Goal: Task Accomplishment & Management: Manage account settings

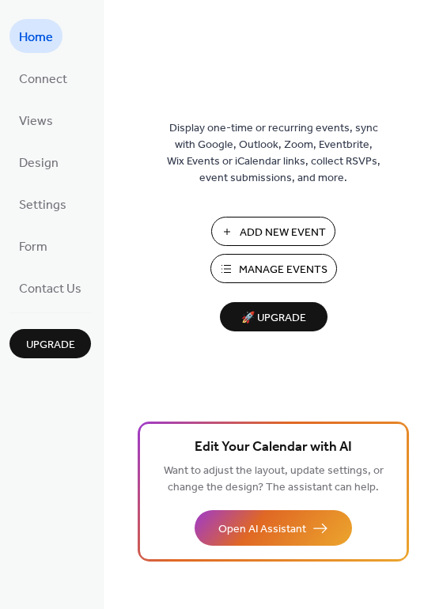
click at [280, 278] on span "Manage Events" at bounding box center [283, 270] width 89 height 17
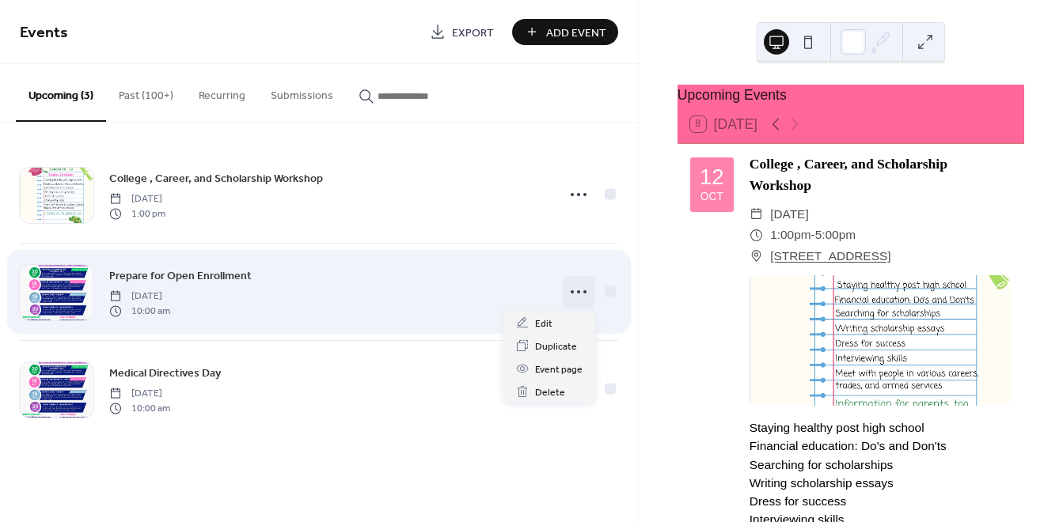
click at [574, 292] on icon at bounding box center [578, 291] width 25 height 25
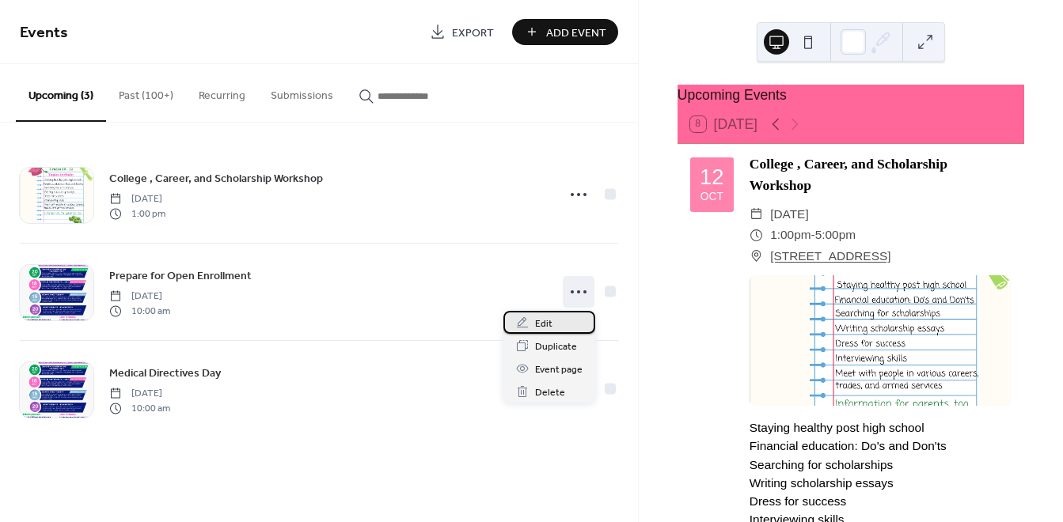
click at [559, 321] on div "Edit" at bounding box center [549, 322] width 92 height 23
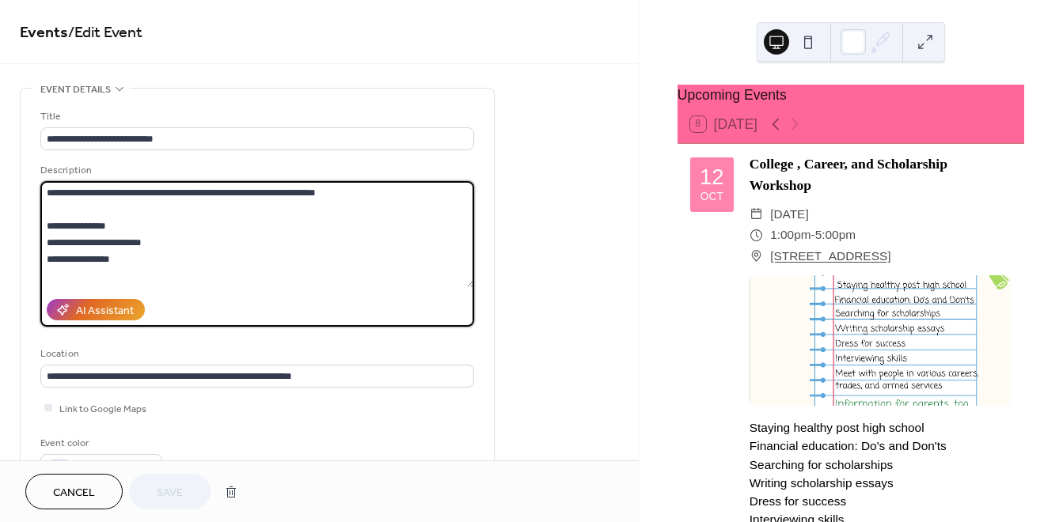
drag, startPoint x: 180, startPoint y: 271, endPoint x: 44, endPoint y: 218, distance: 145.1
click at [44, 218] on textarea "**********" at bounding box center [257, 234] width 434 height 106
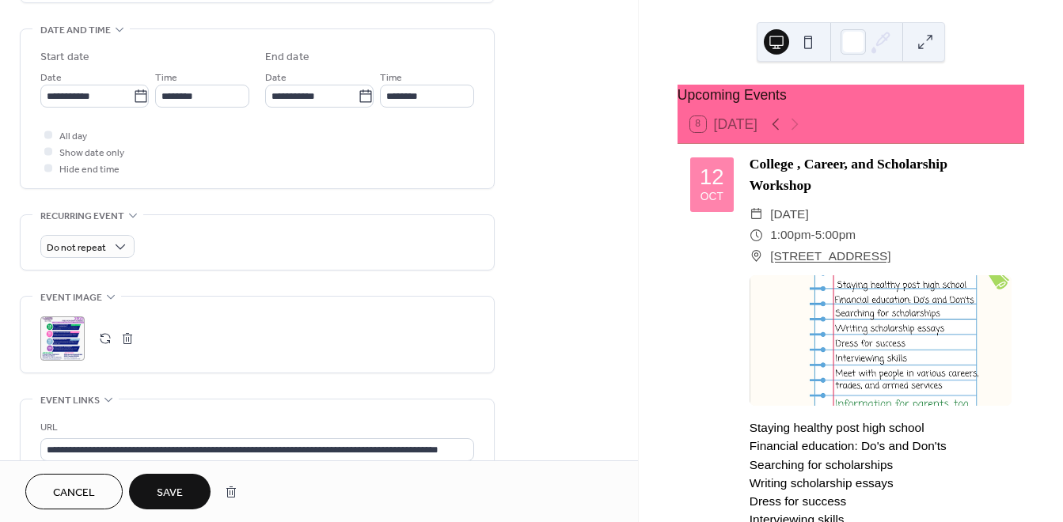
scroll to position [488, 0]
type textarea "**********"
click at [75, 347] on div ";" at bounding box center [62, 338] width 44 height 44
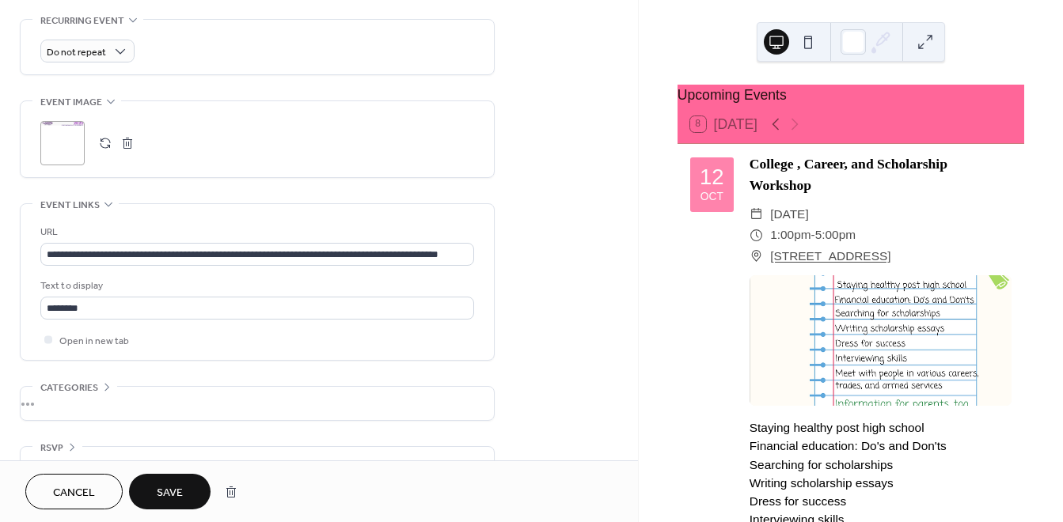
scroll to position [719, 0]
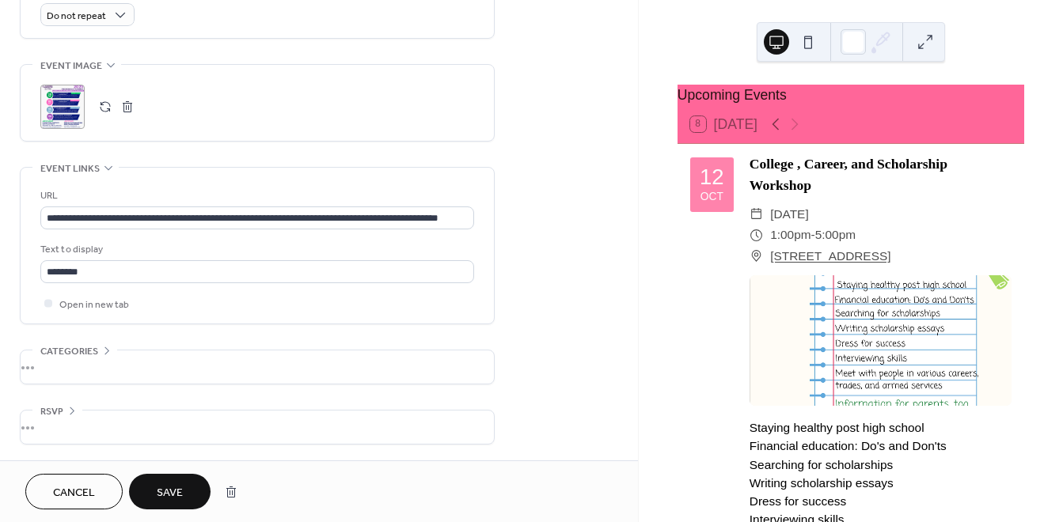
click at [153, 497] on button "Save" at bounding box center [170, 492] width 82 height 36
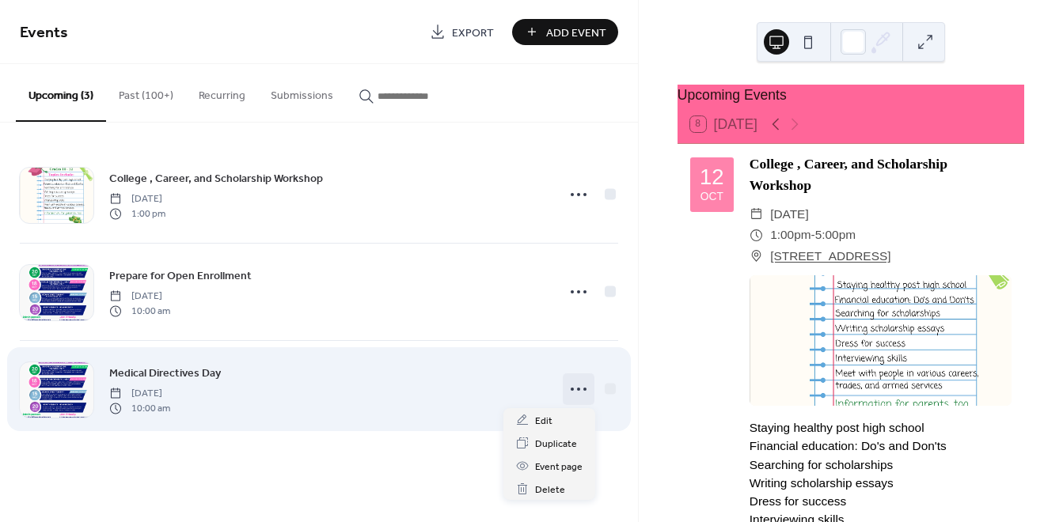
click at [580, 389] on icon at bounding box center [578, 389] width 25 height 25
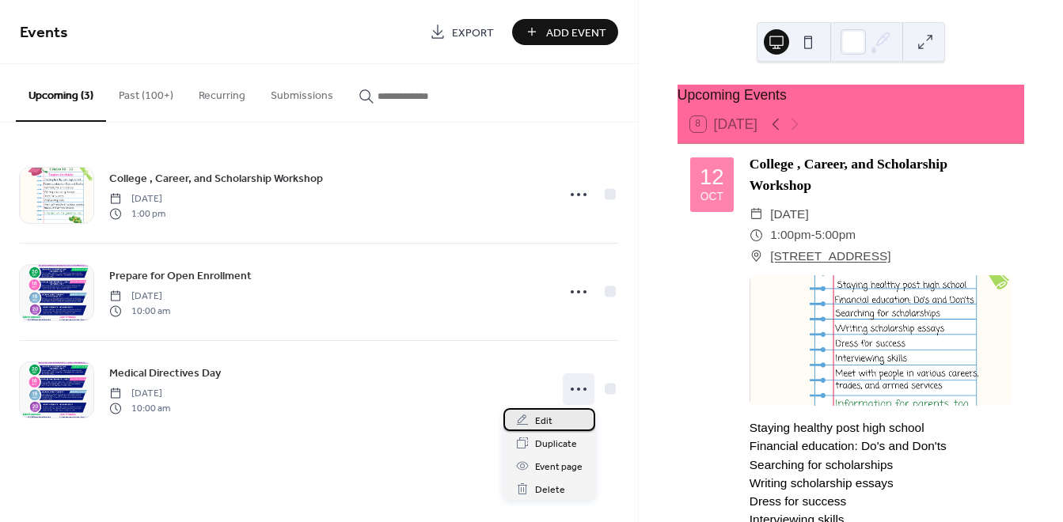
click at [559, 419] on div "Edit" at bounding box center [549, 419] width 92 height 23
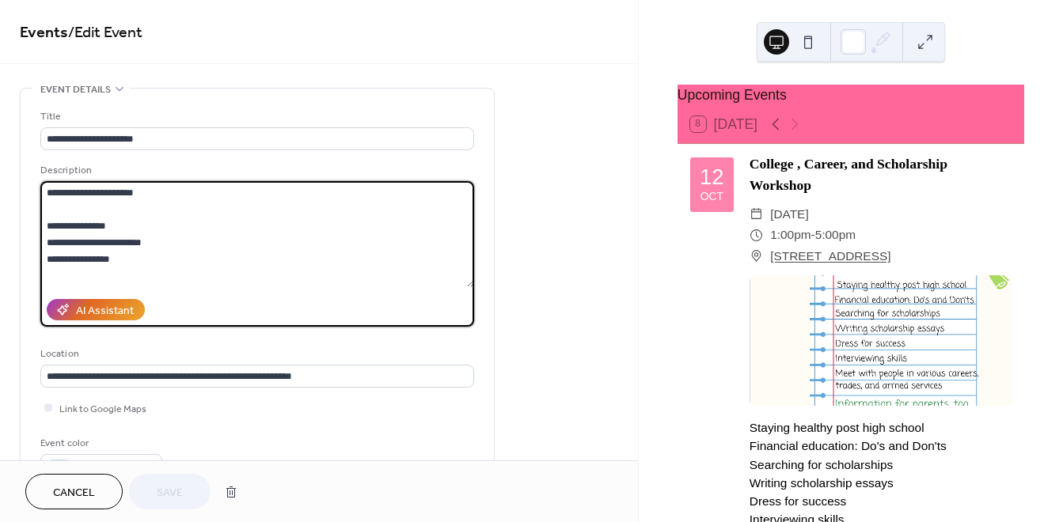
drag, startPoint x: 158, startPoint y: 255, endPoint x: 40, endPoint y: 230, distance: 119.7
click at [40, 230] on textarea "**********" at bounding box center [257, 234] width 434 height 106
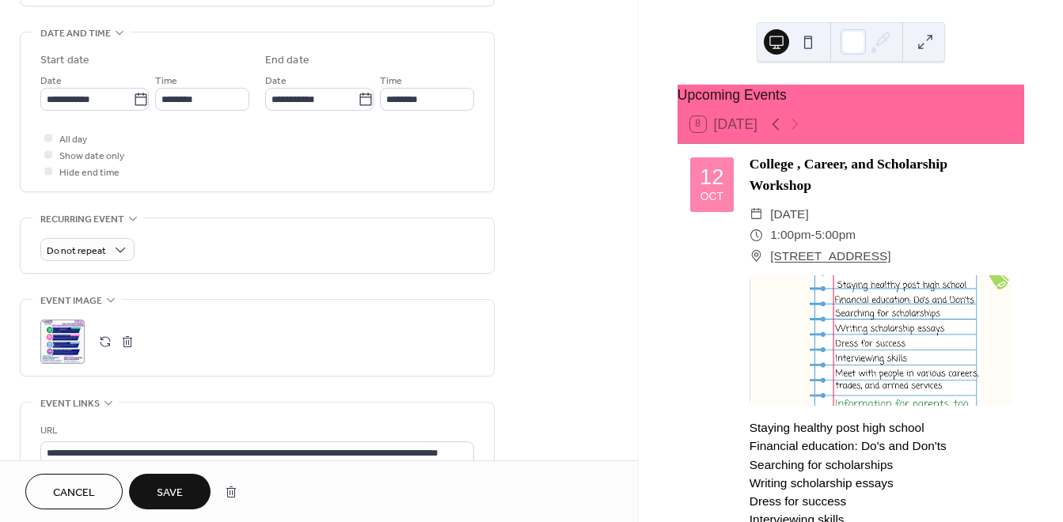
scroll to position [524, 0]
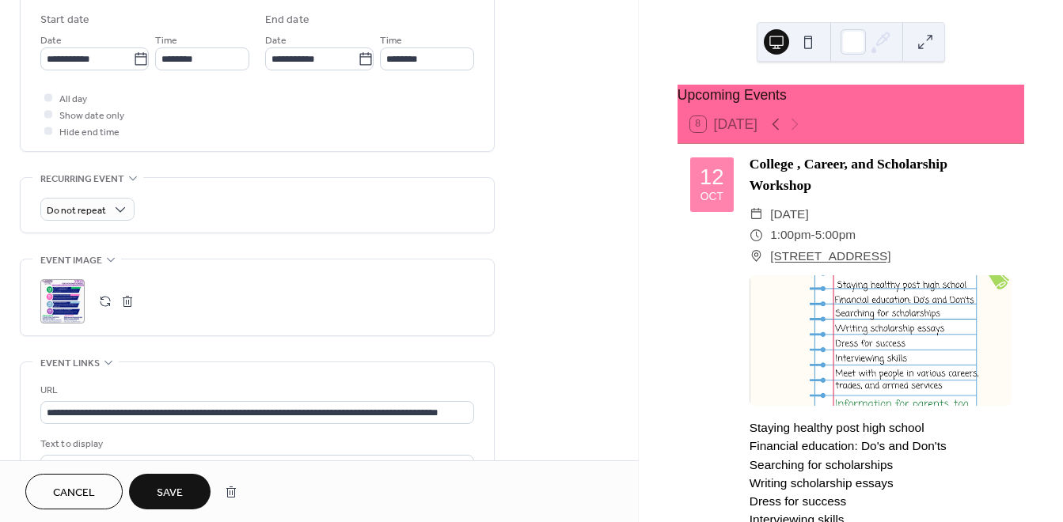
type textarea "**********"
click at [73, 298] on div ";" at bounding box center [62, 301] width 44 height 44
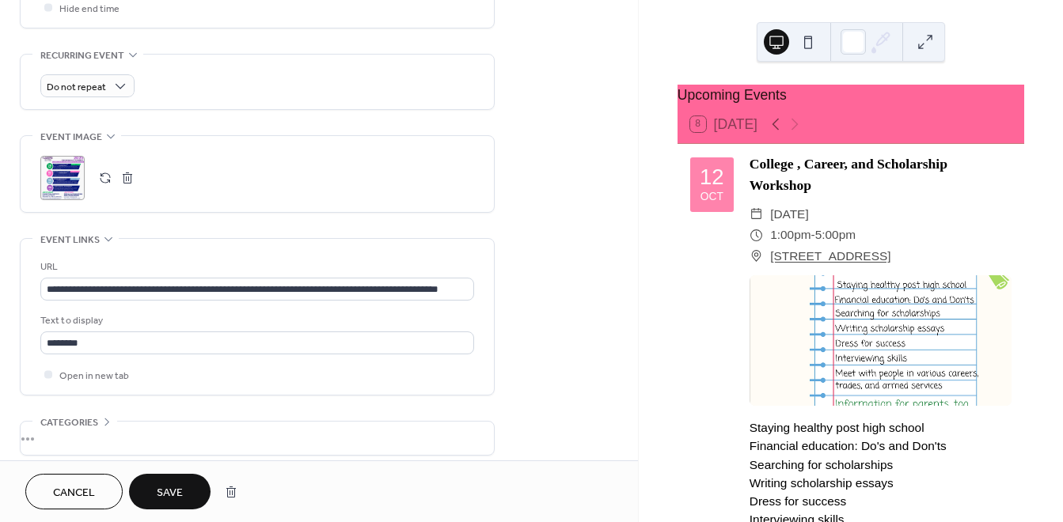
scroll to position [650, 0]
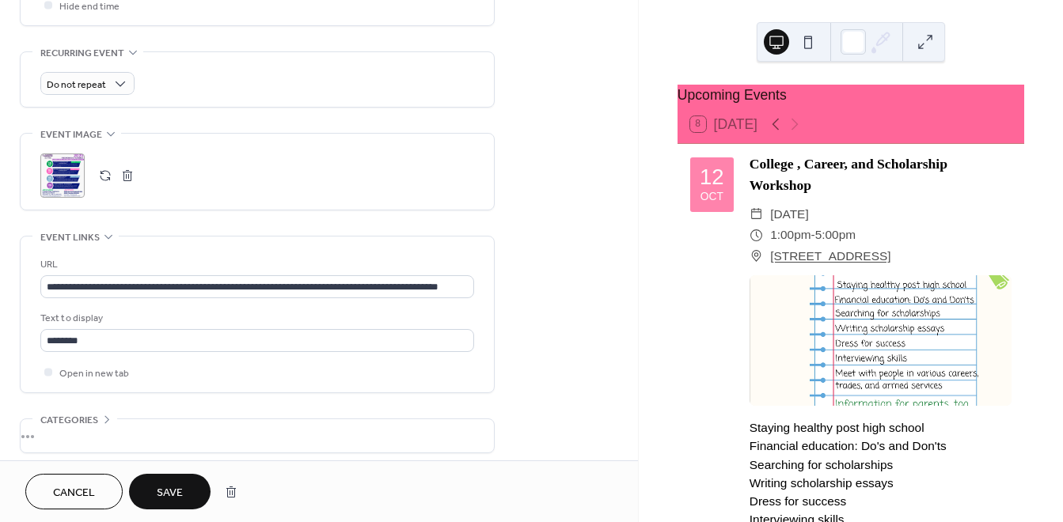
click at [169, 488] on span "Save" at bounding box center [170, 493] width 26 height 17
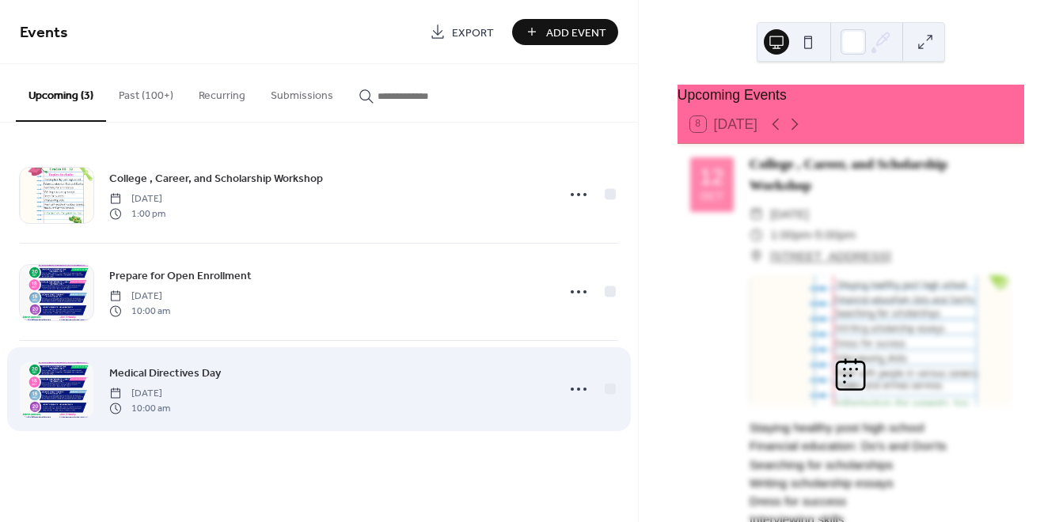
click at [40, 380] on div at bounding box center [57, 390] width 74 height 55
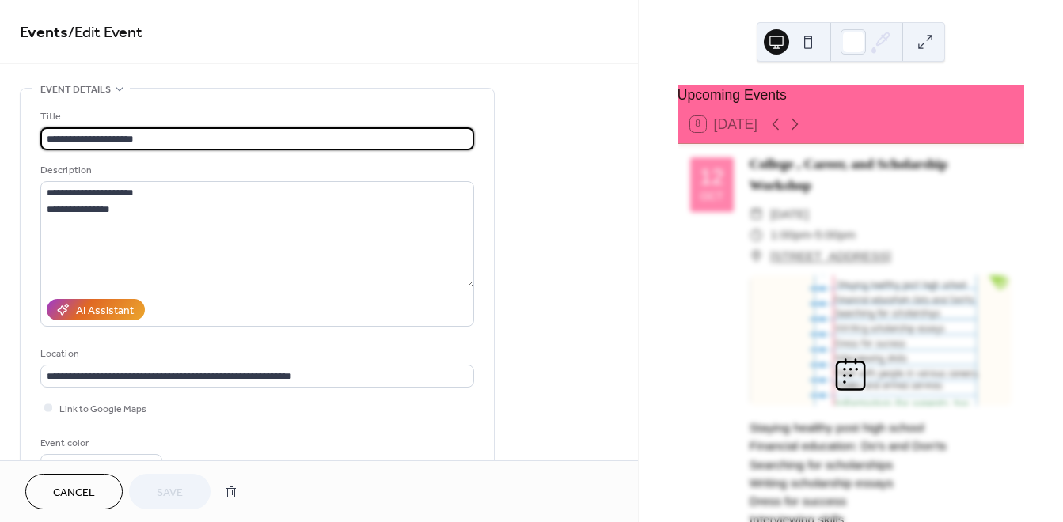
click at [87, 492] on span "Cancel" at bounding box center [74, 493] width 42 height 17
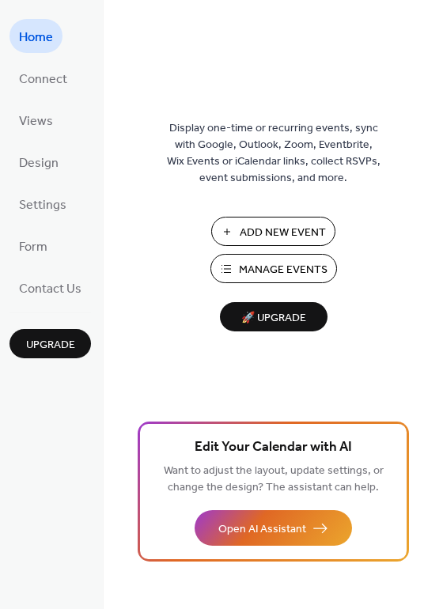
click at [249, 267] on span "Manage Events" at bounding box center [283, 270] width 89 height 17
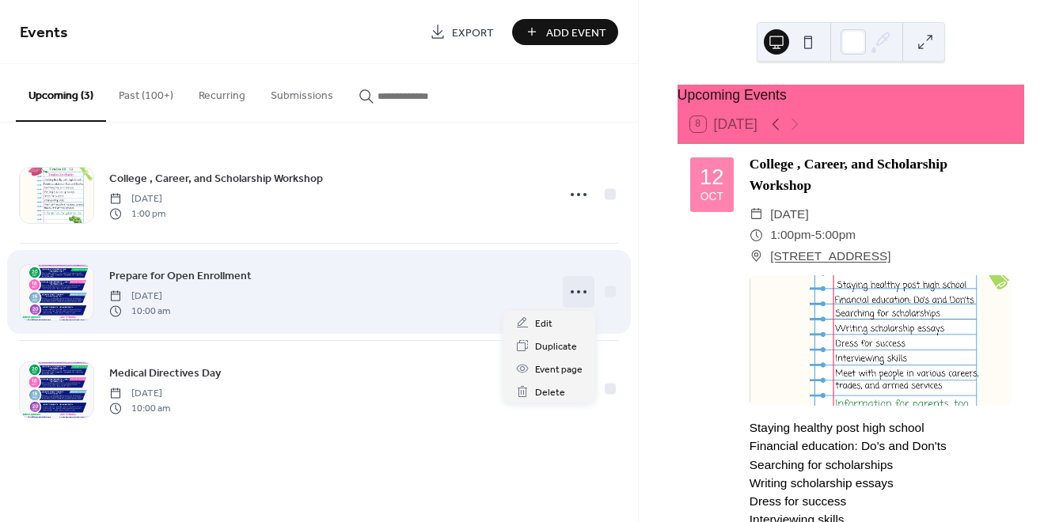
click at [584, 292] on circle at bounding box center [584, 291] width 3 height 3
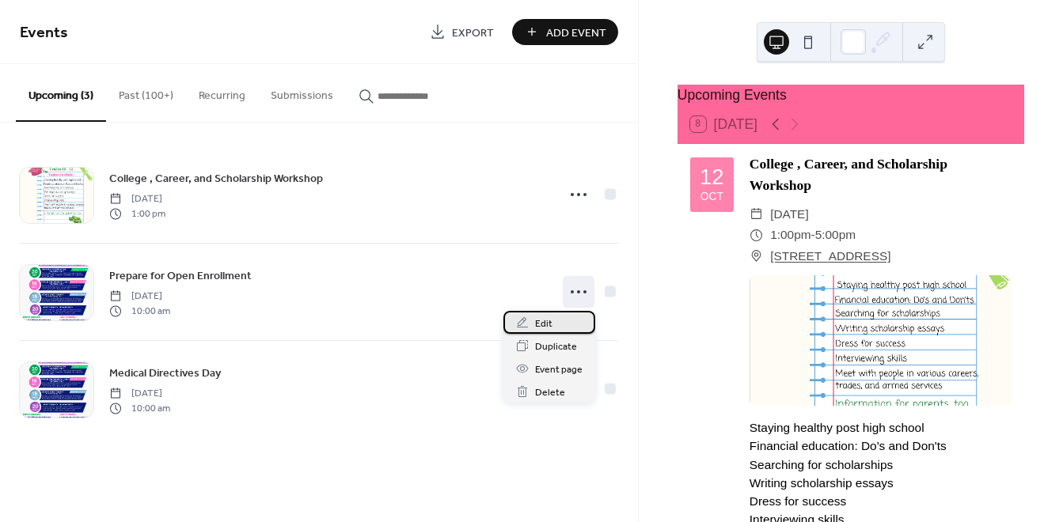
click at [556, 321] on div "Edit" at bounding box center [549, 322] width 92 height 23
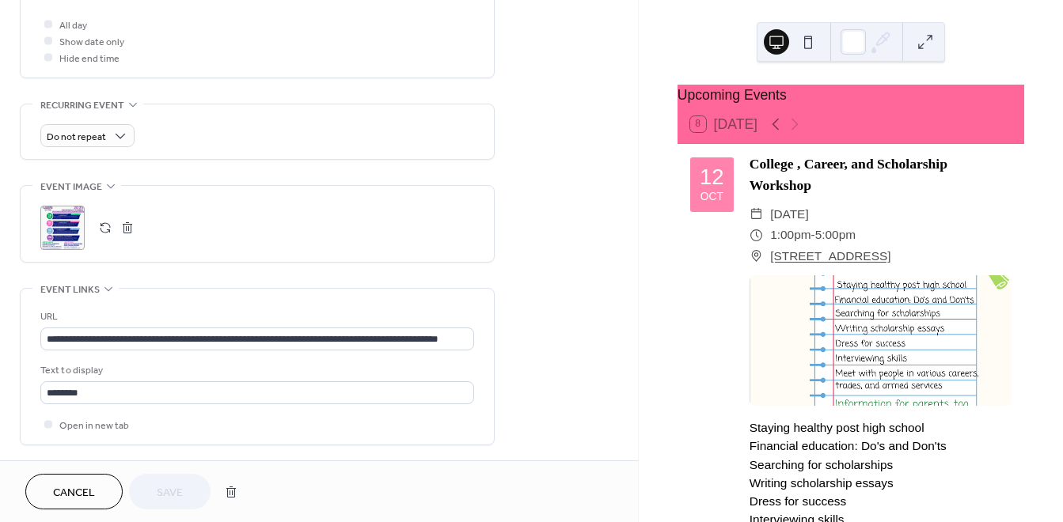
scroll to position [719, 0]
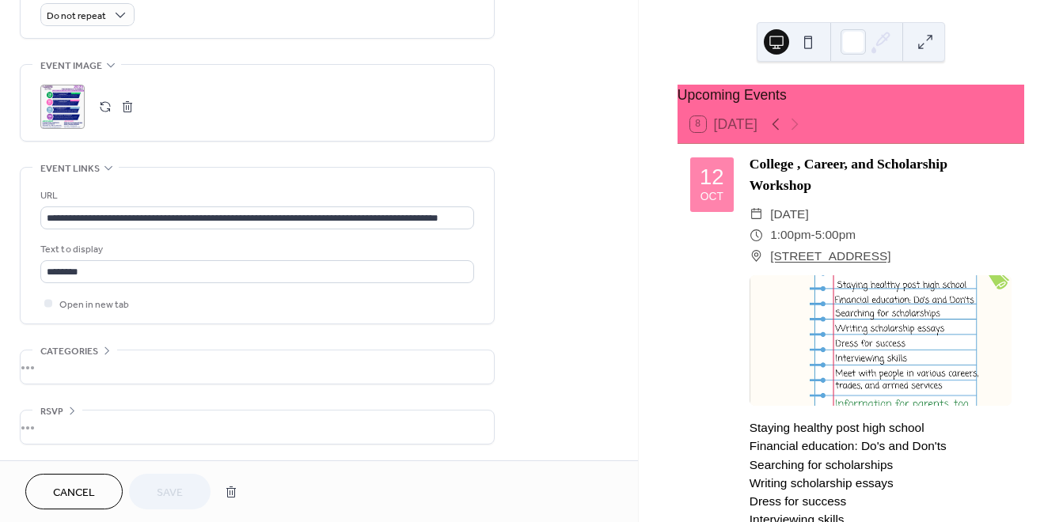
click at [58, 118] on div ";" at bounding box center [62, 107] width 44 height 44
click at [37, 486] on button "Cancel" at bounding box center [73, 492] width 97 height 36
